Goal: Task Accomplishment & Management: Complete application form

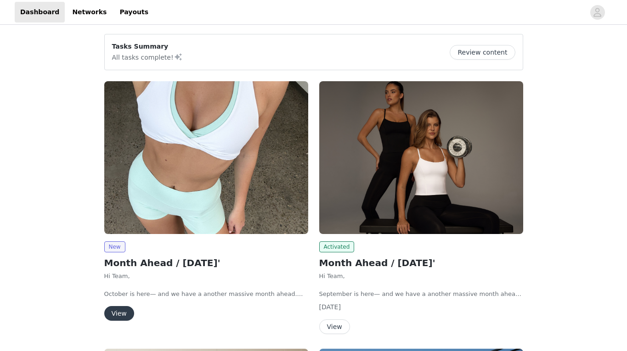
scroll to position [29, 0]
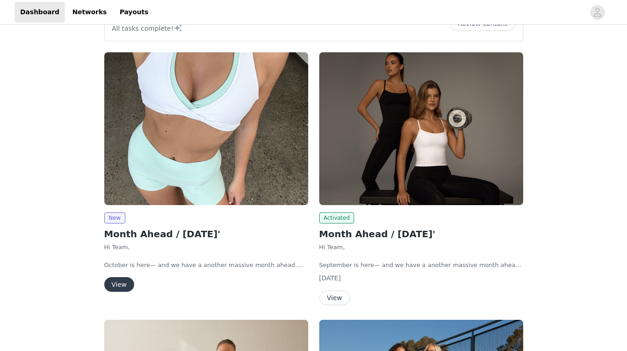
click at [124, 281] on button "View" at bounding box center [119, 284] width 30 height 15
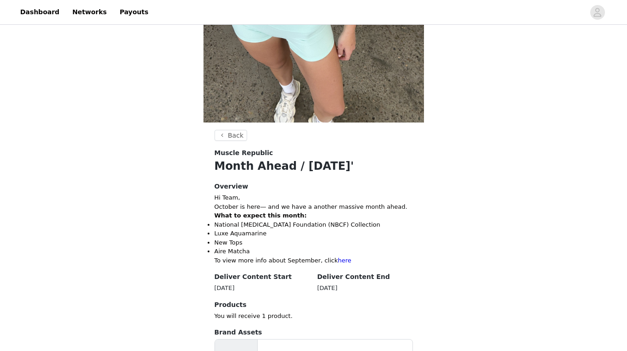
scroll to position [400, 0]
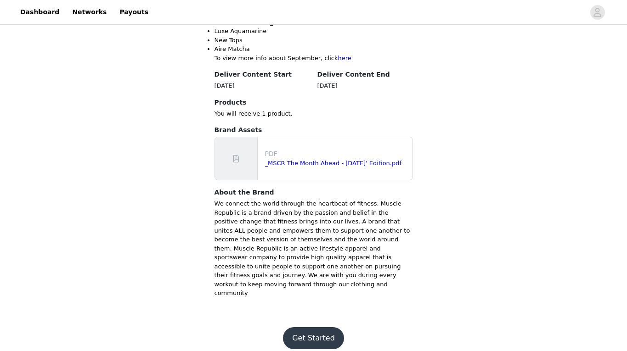
click at [312, 327] on button "Get Started" at bounding box center [313, 338] width 61 height 22
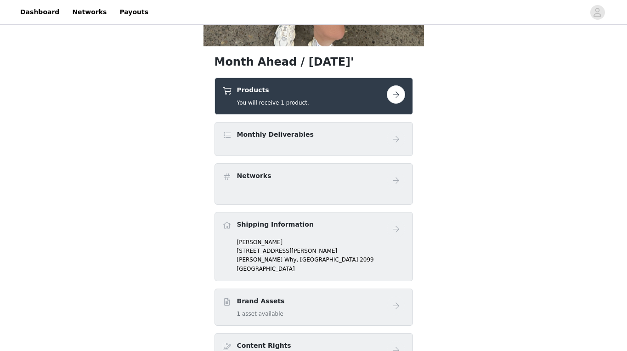
scroll to position [276, 0]
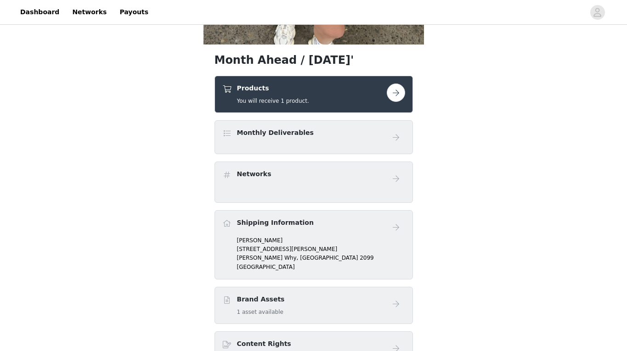
click at [407, 97] on div "Products You will receive 1 product." at bounding box center [313, 94] width 198 height 37
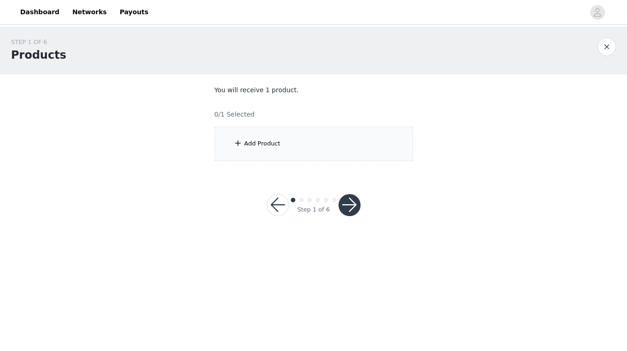
click at [308, 131] on div "Add Product" at bounding box center [313, 144] width 198 height 34
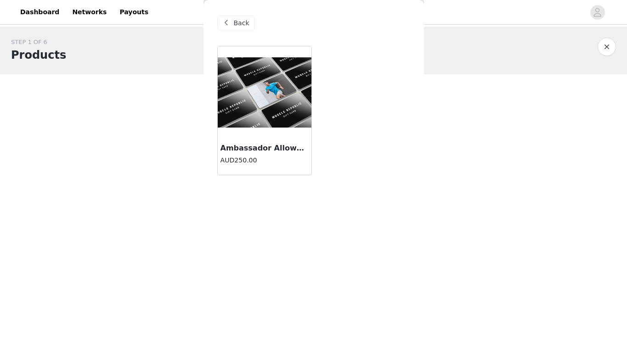
click at [240, 125] on img at bounding box center [265, 92] width 94 height 70
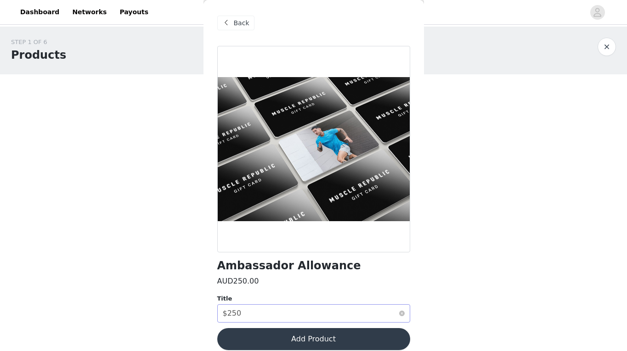
scroll to position [10, 0]
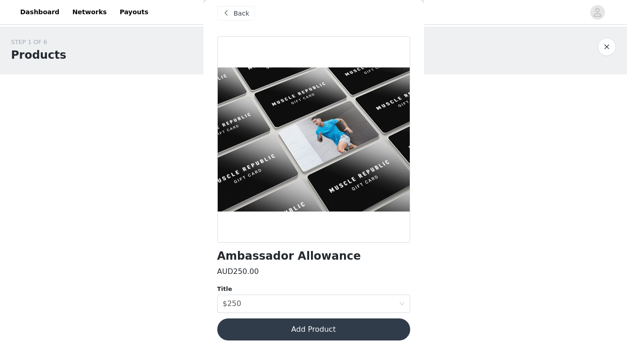
click at [339, 326] on button "Add Product" at bounding box center [313, 330] width 193 height 22
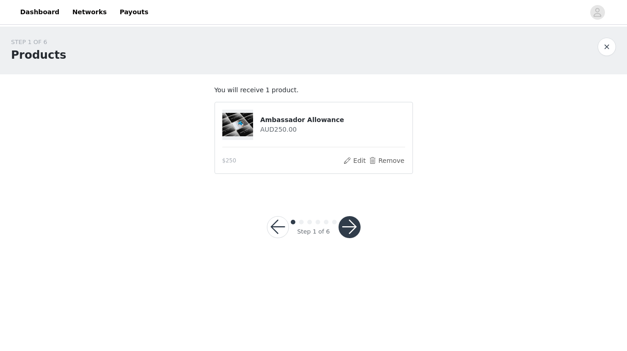
click at [351, 223] on button "button" at bounding box center [349, 227] width 22 height 22
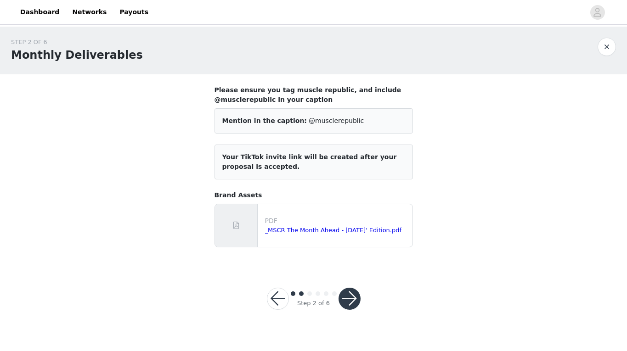
click at [349, 301] on button "button" at bounding box center [349, 299] width 22 height 22
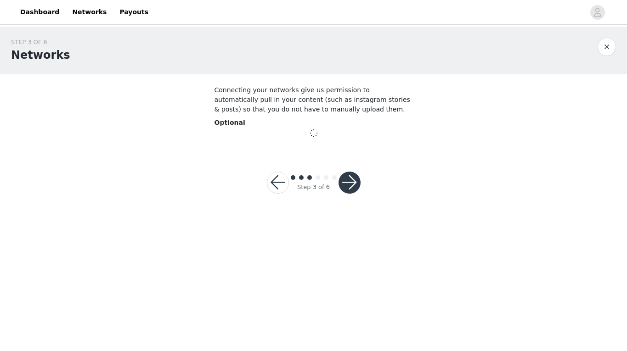
click at [346, 177] on button "button" at bounding box center [349, 183] width 22 height 22
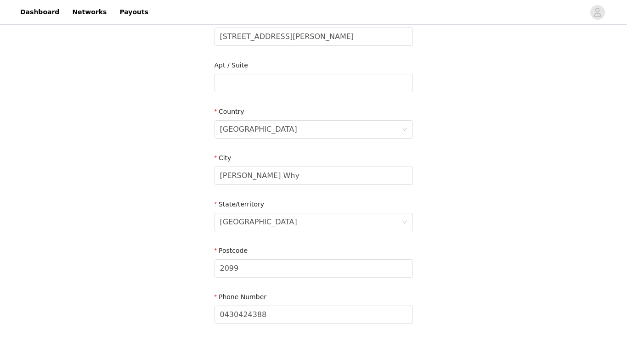
scroll to position [275, 0]
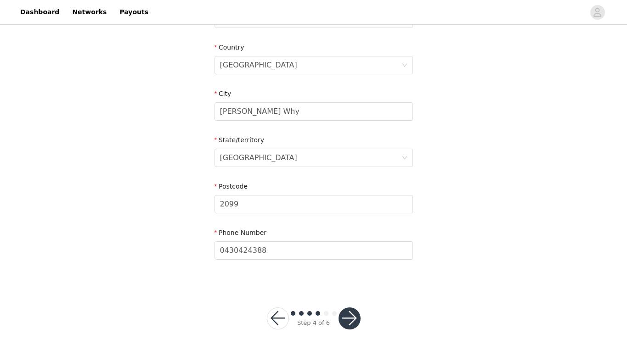
click at [354, 317] on button "button" at bounding box center [349, 319] width 22 height 22
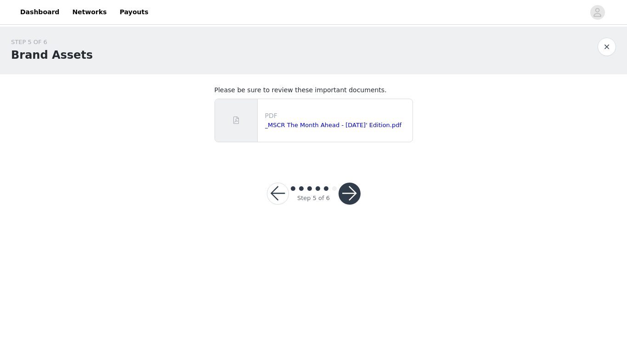
click at [350, 190] on button "button" at bounding box center [349, 194] width 22 height 22
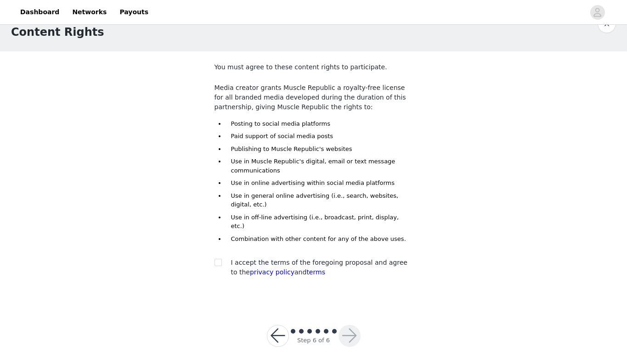
scroll to position [32, 0]
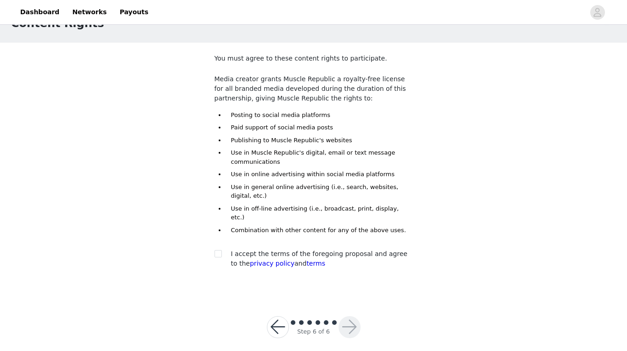
click at [206, 251] on section "You must agree to these content rights to participate. Media creator grants Mus…" at bounding box center [313, 169] width 220 height 252
click at [216, 250] on input "checkbox" at bounding box center [217, 253] width 6 height 6
checkbox input "true"
click at [353, 316] on button "button" at bounding box center [349, 327] width 22 height 22
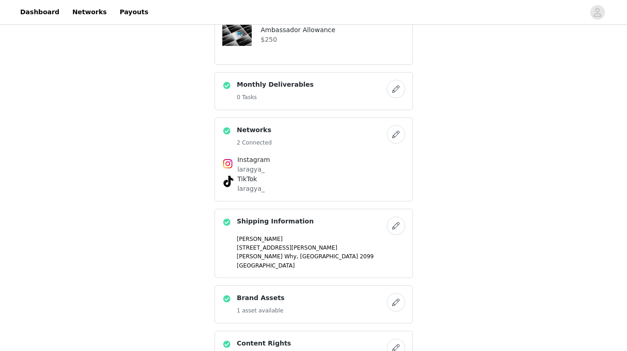
scroll to position [591, 0]
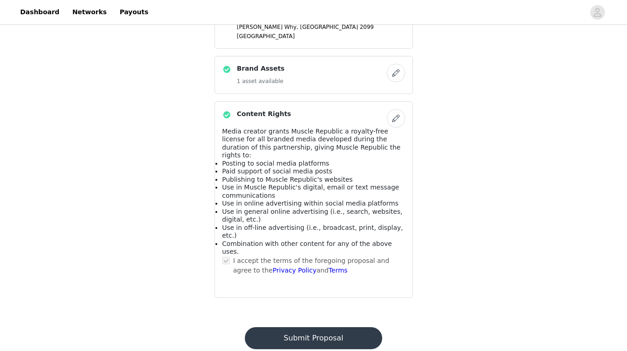
click at [313, 327] on button "Submit Proposal" at bounding box center [313, 338] width 137 height 22
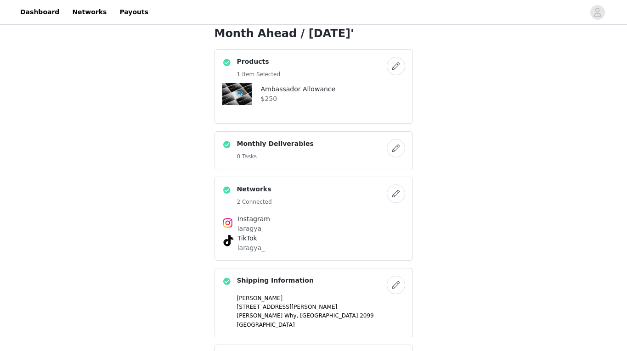
scroll to position [0, 0]
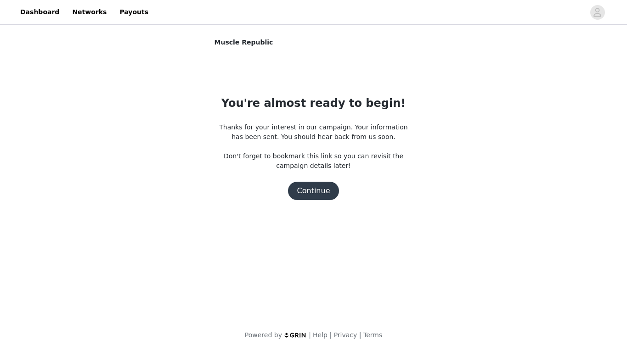
click at [314, 192] on button "Continue" at bounding box center [313, 191] width 51 height 18
